Goal: Entertainment & Leisure: Consume media (video, audio)

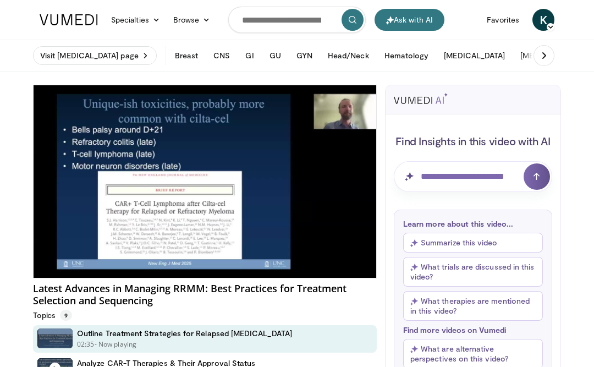
scroll to position [2, 0]
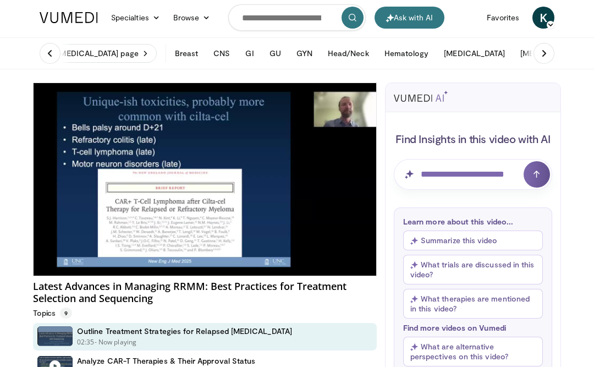
click at [187, 337] on div "02:35 - Now playing" at bounding box center [184, 342] width 215 height 10
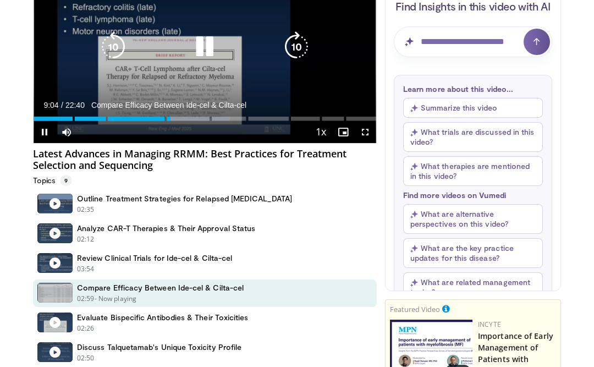
scroll to position [0, 0]
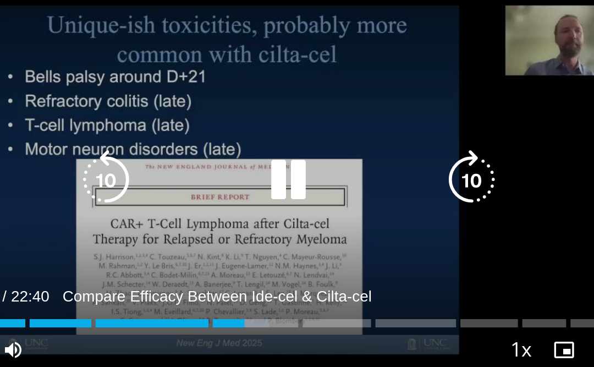
click at [189, 134] on icon "Video Player" at bounding box center [204, 149] width 31 height 31
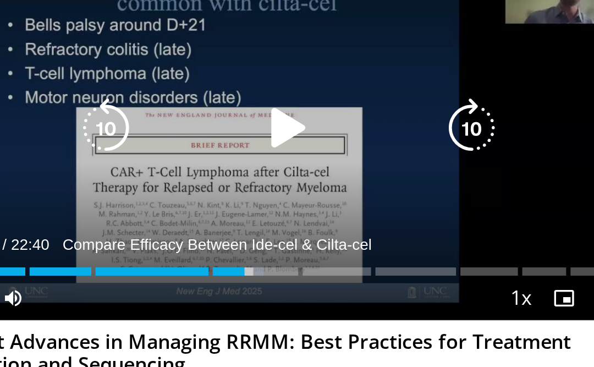
click at [189, 134] on icon "Video Player" at bounding box center [204, 149] width 31 height 31
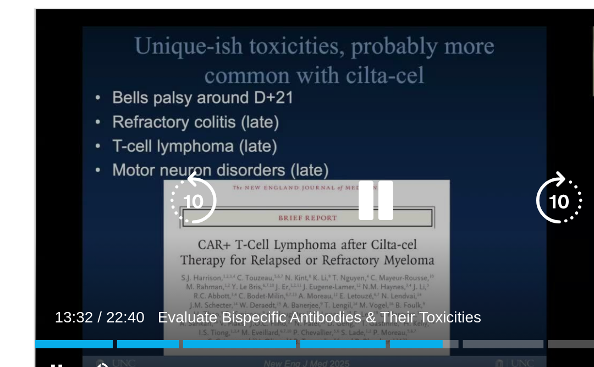
click at [189, 134] on icon "Video Player" at bounding box center [204, 149] width 31 height 31
click at [98, 134] on icon "Video Player" at bounding box center [113, 149] width 31 height 31
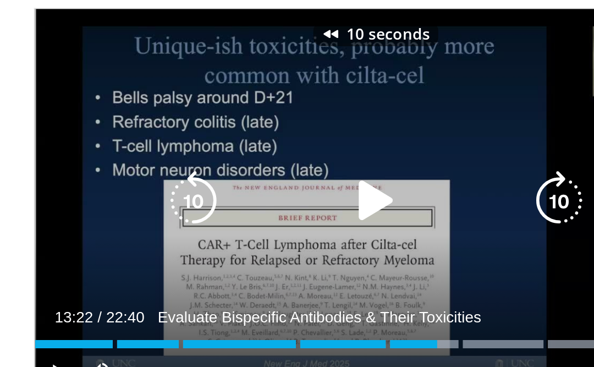
click at [98, 134] on icon "Video Player" at bounding box center [113, 149] width 31 height 31
click at [101, 134] on icon "Video Player" at bounding box center [113, 149] width 31 height 31
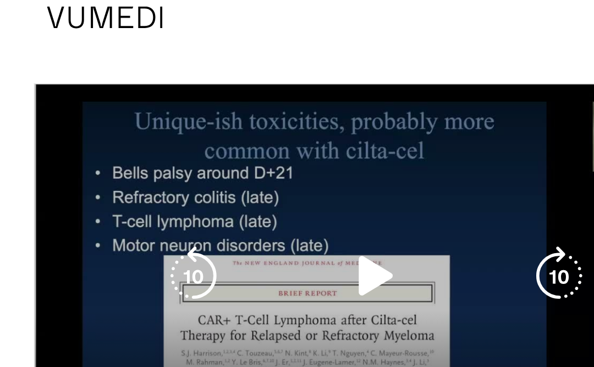
click at [190, 141] on icon "Video Player" at bounding box center [204, 149] width 31 height 31
